Goal: Task Accomplishment & Management: Use online tool/utility

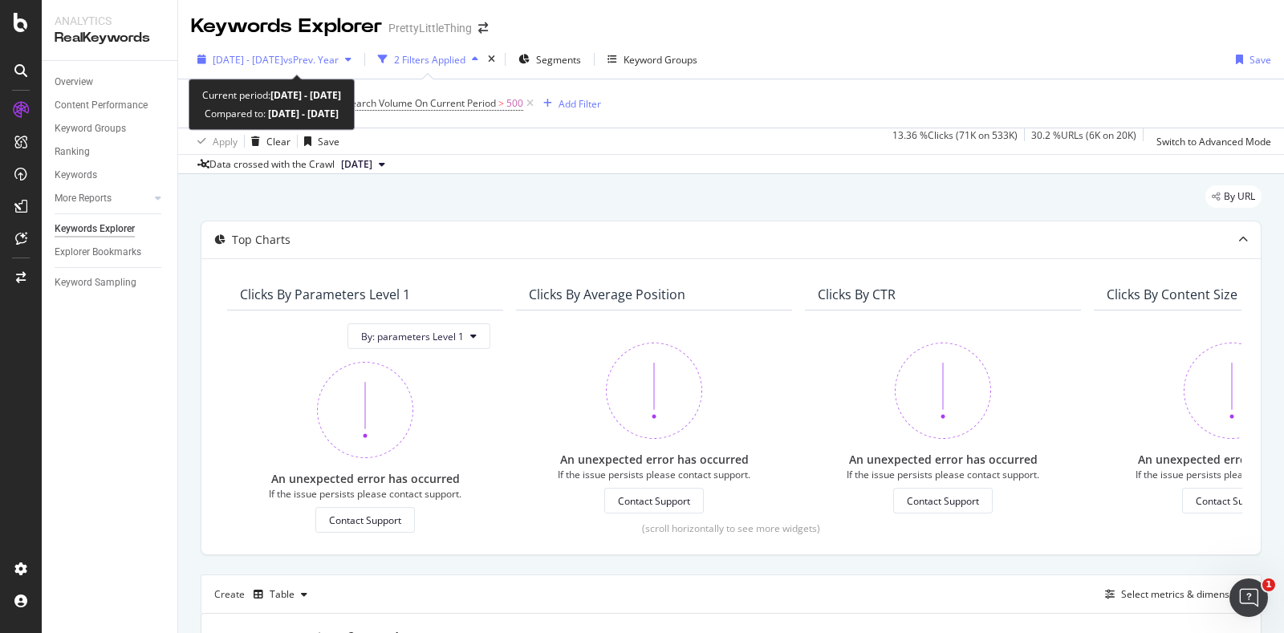
click at [281, 62] on span "[DATE] - [DATE]" at bounding box center [248, 60] width 71 height 14
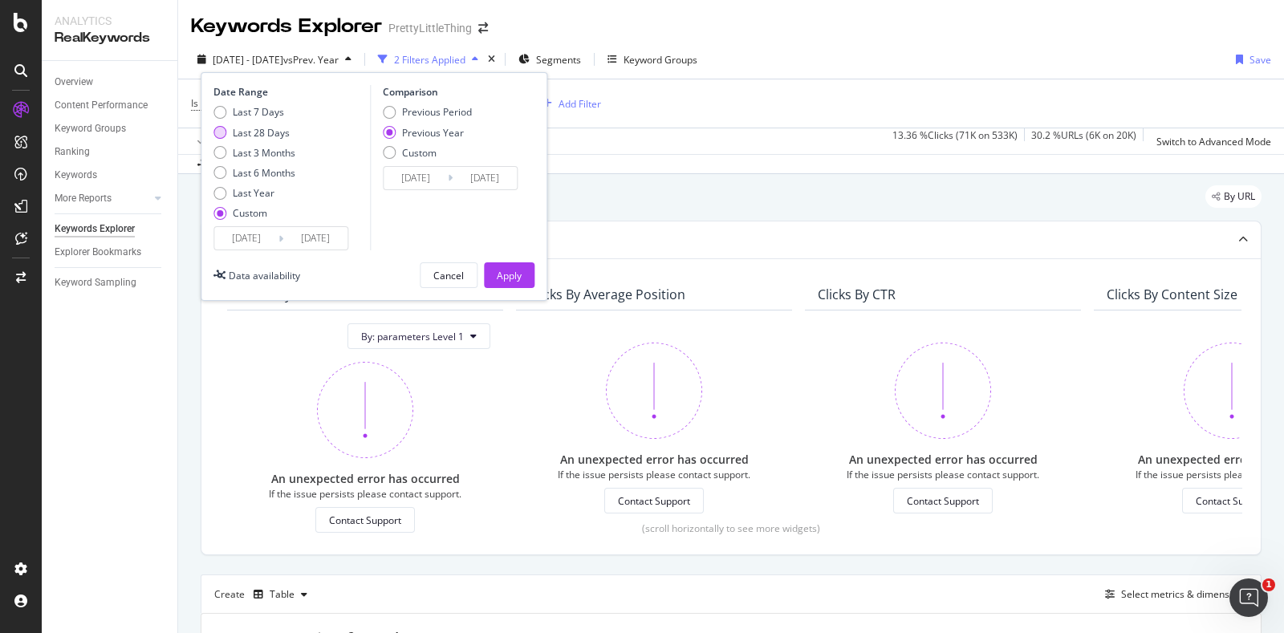
click at [265, 134] on div "Last 28 Days" at bounding box center [261, 133] width 57 height 14
type input "[DATE]"
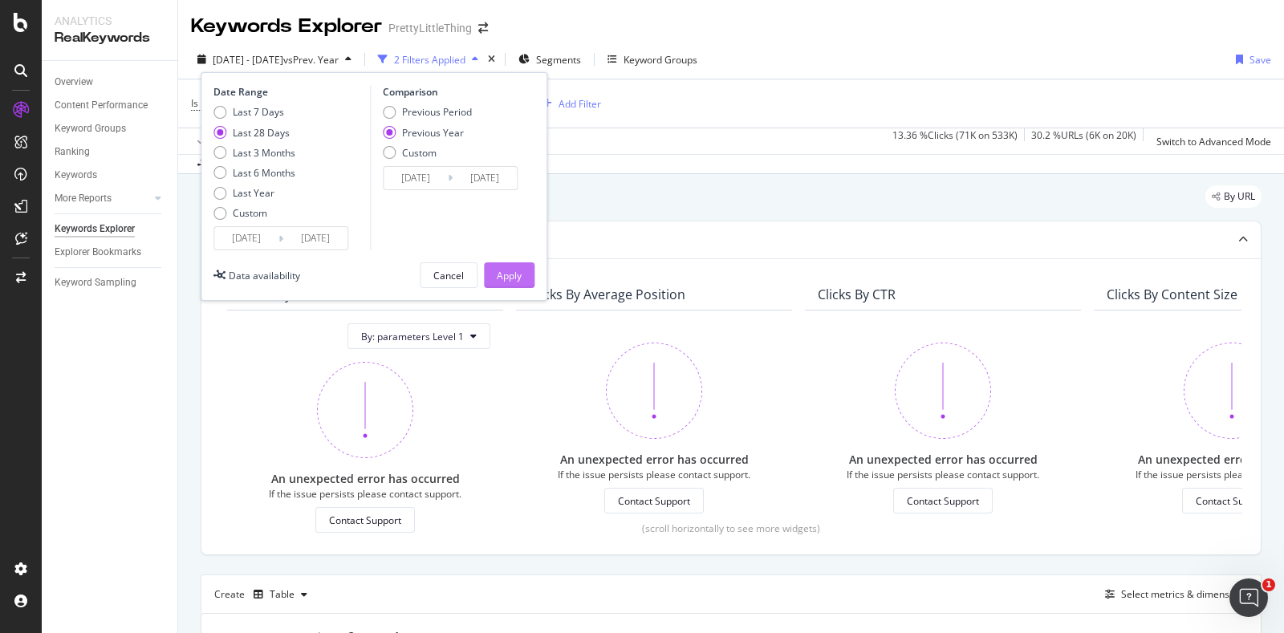
click at [500, 279] on div "Apply" at bounding box center [509, 276] width 25 height 14
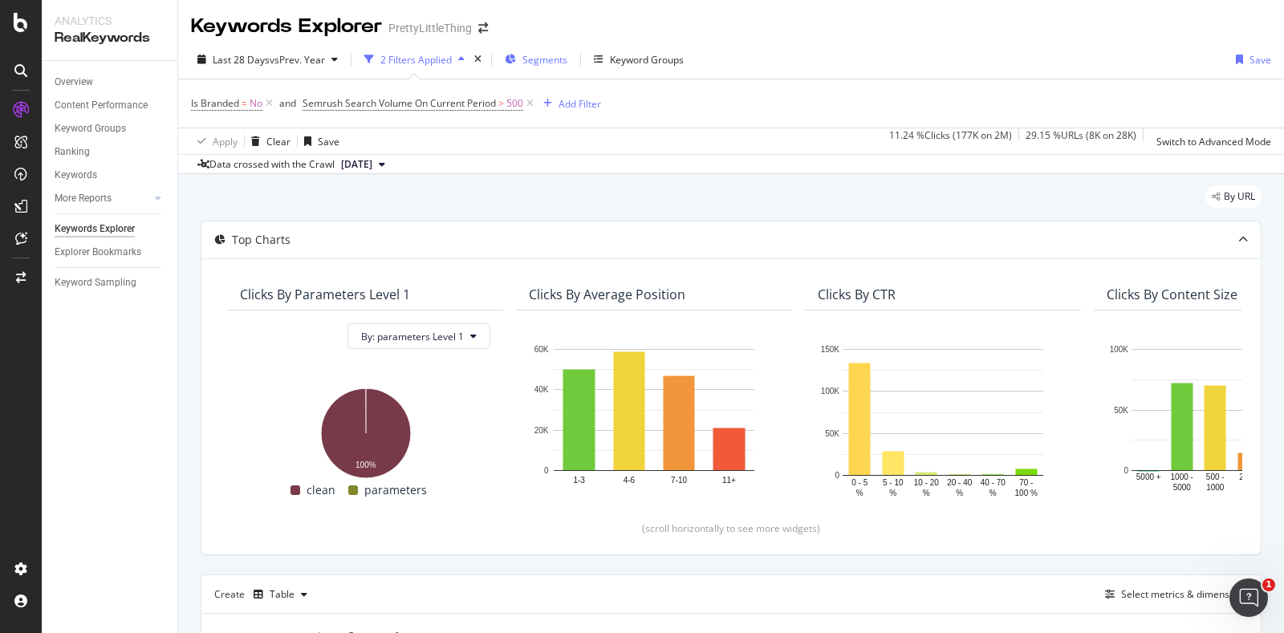
click at [538, 67] on div "Segments" at bounding box center [536, 59] width 63 height 24
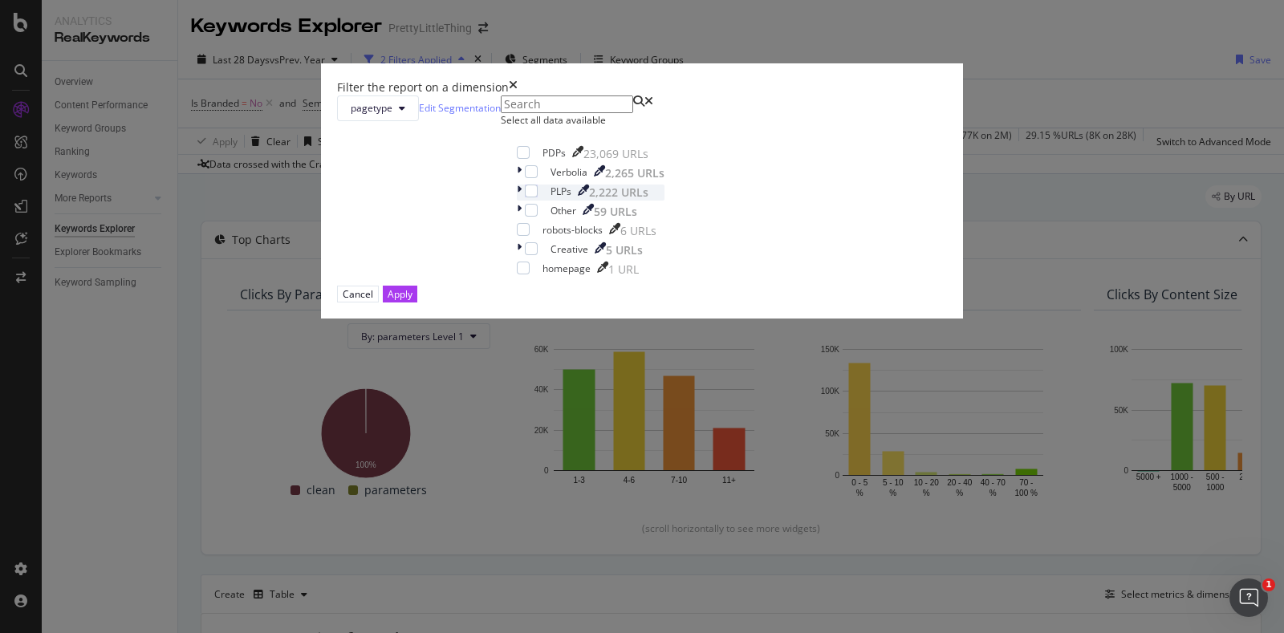
click at [517, 201] on icon "modal" at bounding box center [519, 193] width 5 height 16
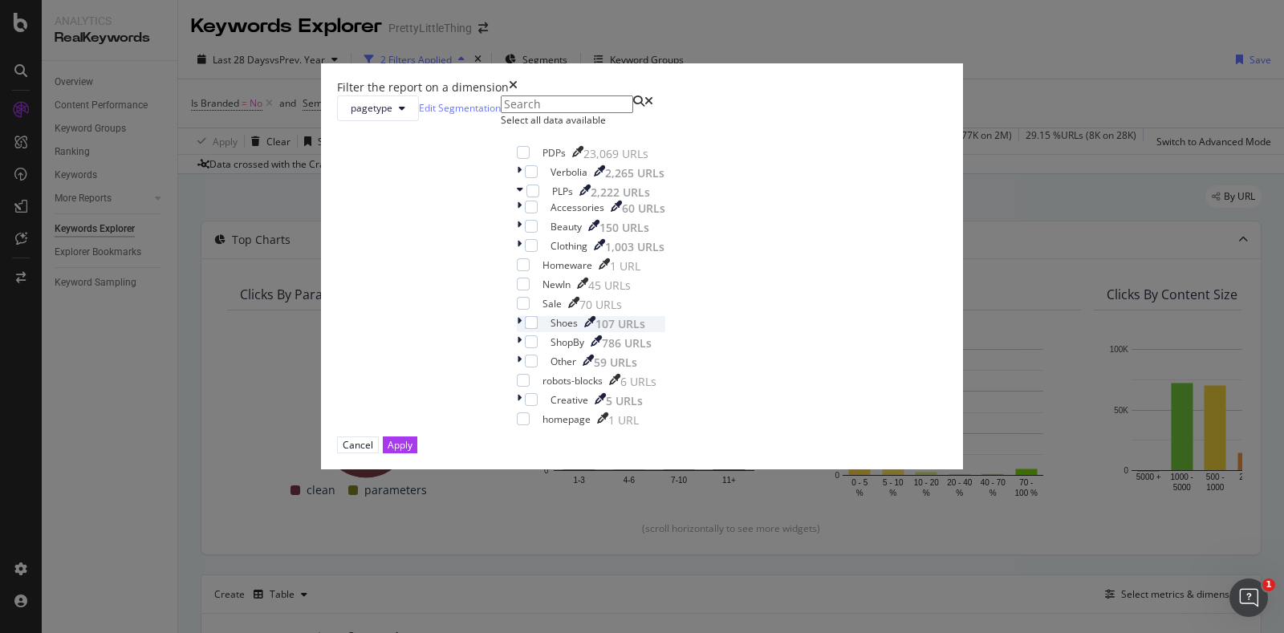
click at [517, 332] on icon "modal" at bounding box center [519, 324] width 5 height 16
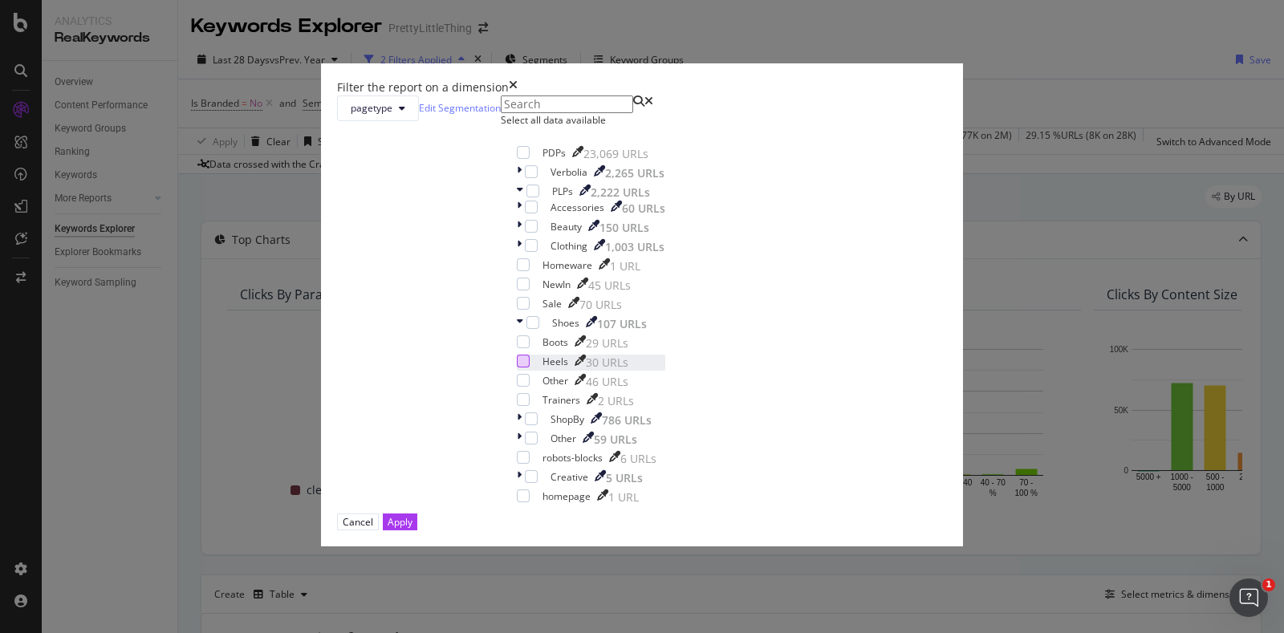
click at [522, 368] on div "modal" at bounding box center [523, 361] width 13 height 13
click at [417, 531] on button "Apply" at bounding box center [400, 522] width 35 height 17
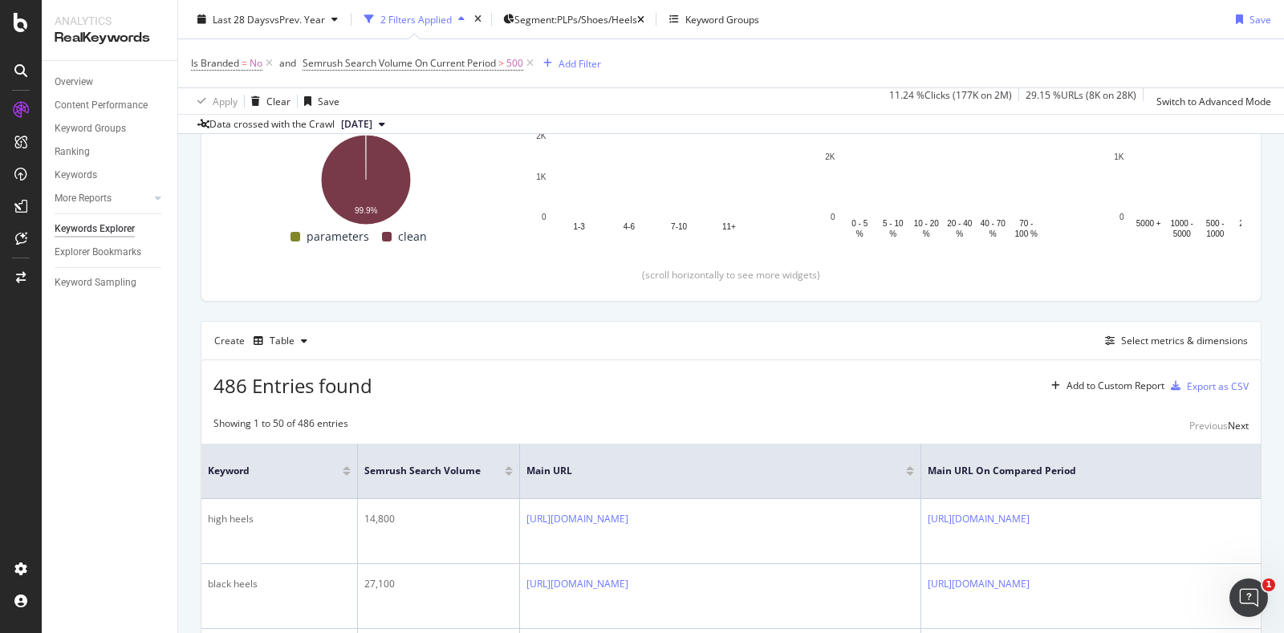
scroll to position [218, 0]
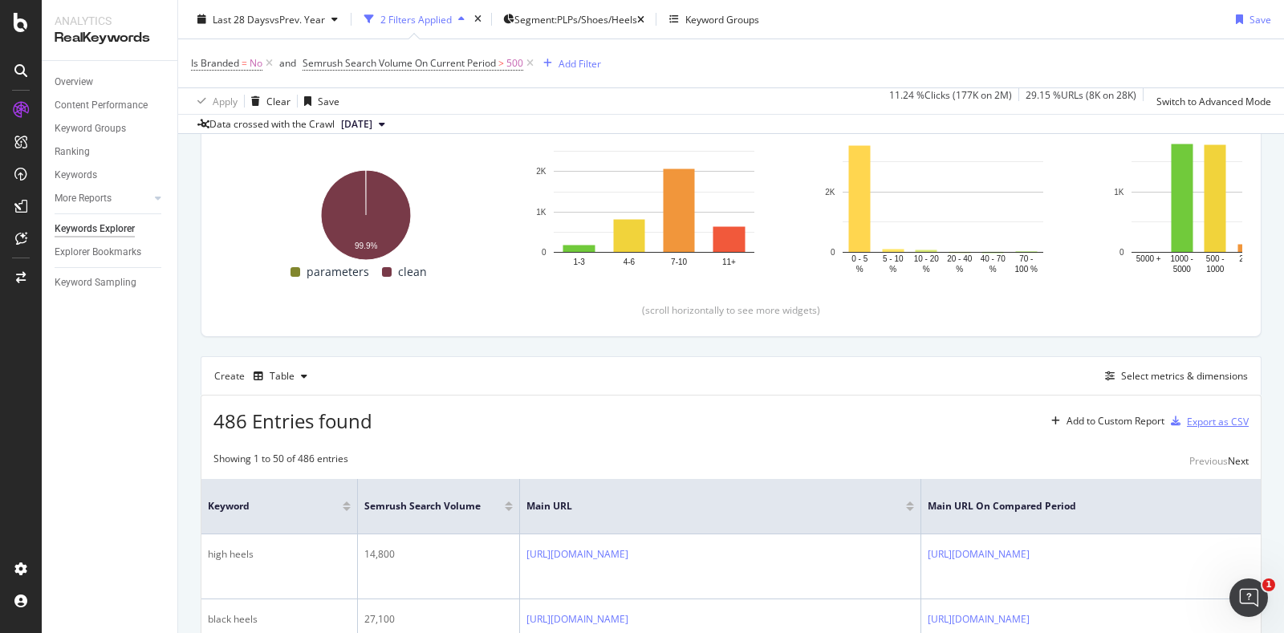
click at [1194, 415] on div "Export as CSV" at bounding box center [1218, 422] width 62 height 14
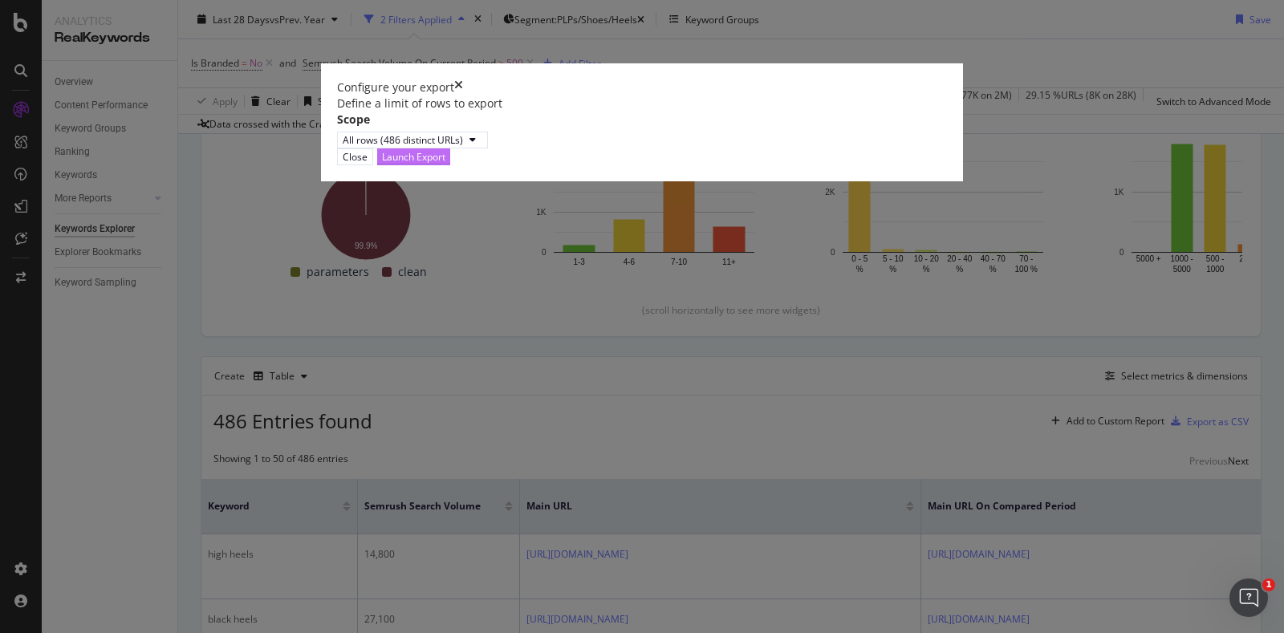
click at [445, 164] on div "Launch Export" at bounding box center [413, 157] width 63 height 14
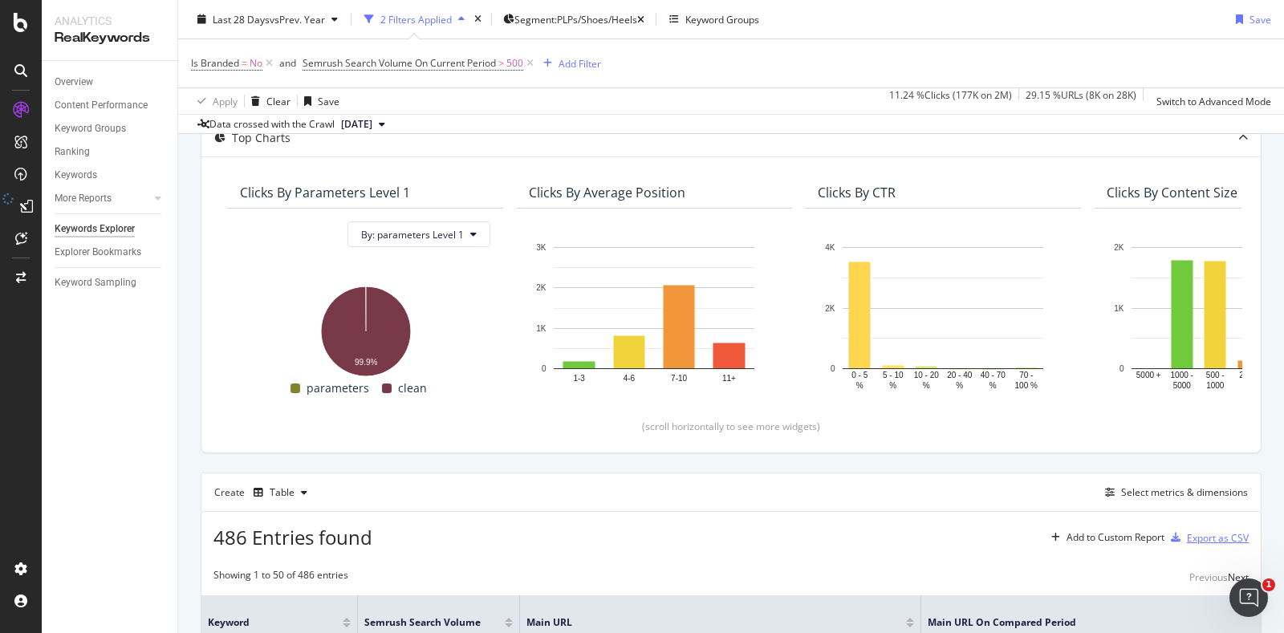
scroll to position [101, 0]
click at [92, 222] on div "DataExports" at bounding box center [68, 216] width 55 height 14
